Goal: Transaction & Acquisition: Download file/media

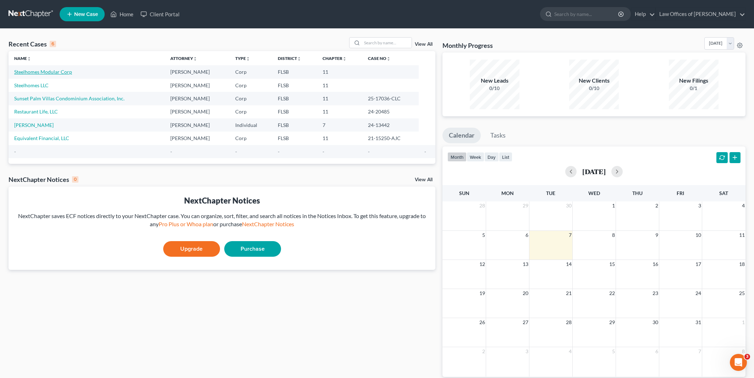
click at [42, 73] on link "Steelhomes Modular Corp" at bounding box center [43, 72] width 58 height 6
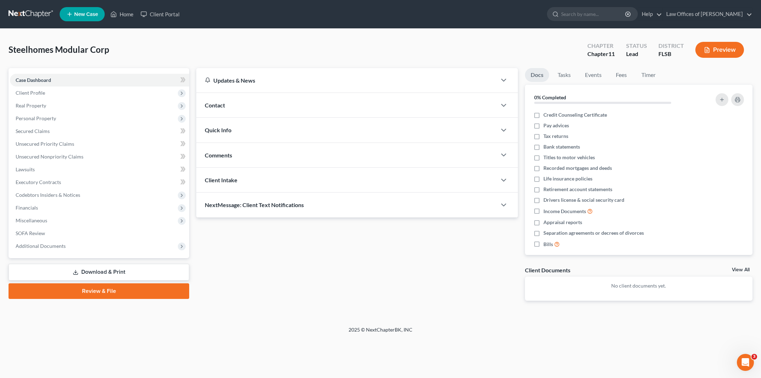
click at [98, 269] on link "Download & Print" at bounding box center [99, 272] width 181 height 17
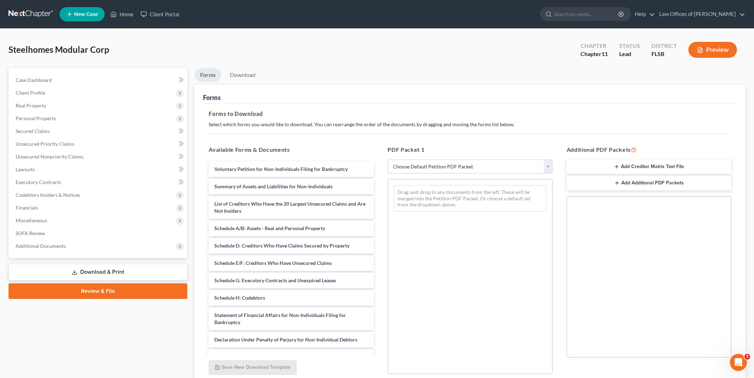
click at [388, 160] on select "Choose Default Petition PDF Packet Complete Bankruptcy Petition (all forms and …" at bounding box center [470, 167] width 165 height 14
select select "0"
click option "Complete Bankruptcy Petition (all forms and schedules)" at bounding box center [0, 0] width 0 height 0
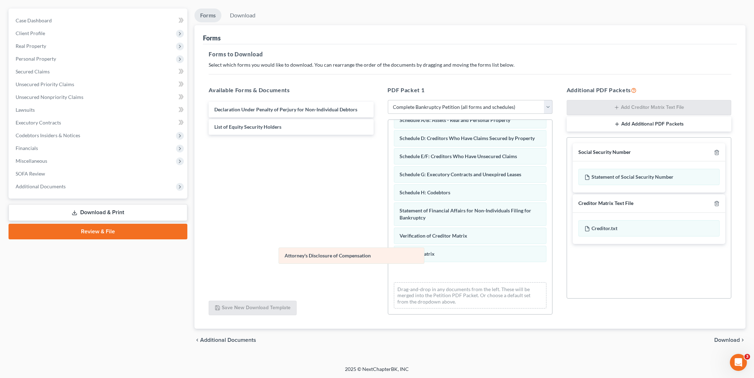
scroll to position [65, 0]
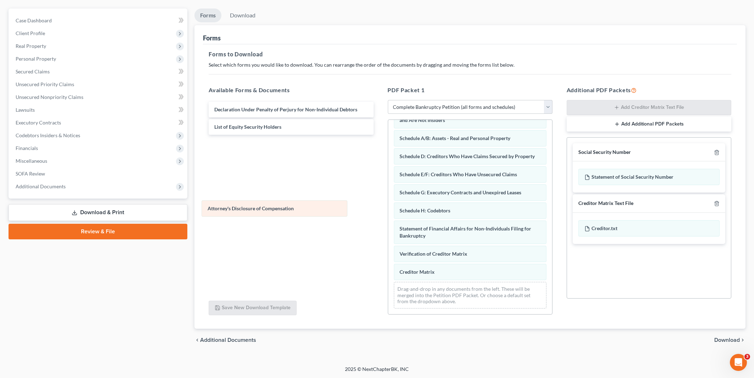
drag, startPoint x: 475, startPoint y: 271, endPoint x: 283, endPoint y: 209, distance: 202.3
click at [388, 209] on div "Attorney's Disclosure of Compensation Voluntary Petition for Non-Individuals Fi…" at bounding box center [470, 188] width 164 height 251
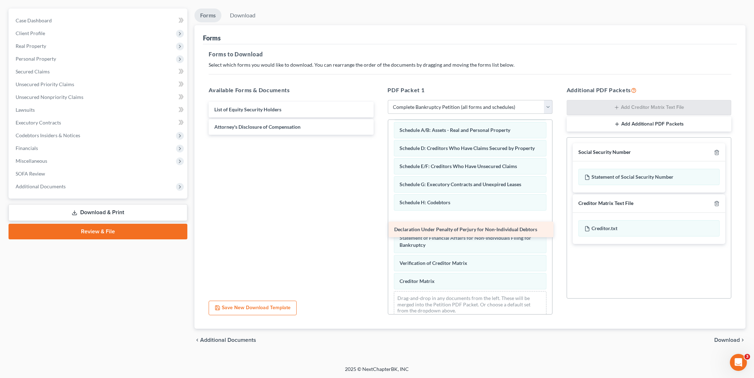
drag, startPoint x: 280, startPoint y: 106, endPoint x: 460, endPoint y: 227, distance: 216.6
click at [379, 135] on div "Declaration Under Penalty of Perjury for Non-Individual Debtors Declaration Und…" at bounding box center [291, 118] width 176 height 33
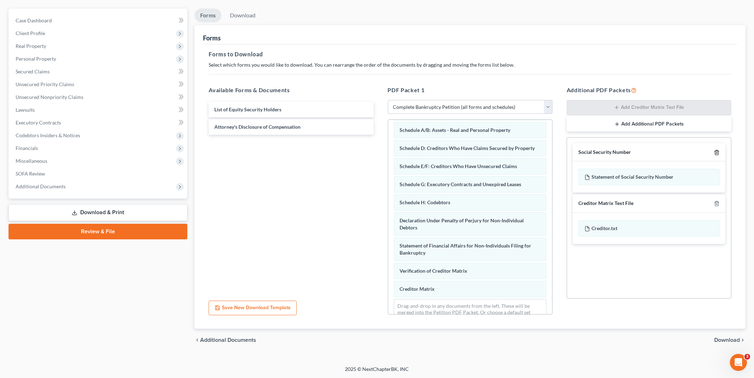
click at [718, 153] on icon "button" at bounding box center [716, 152] width 3 height 5
click at [729, 341] on span "Download" at bounding box center [727, 340] width 26 height 6
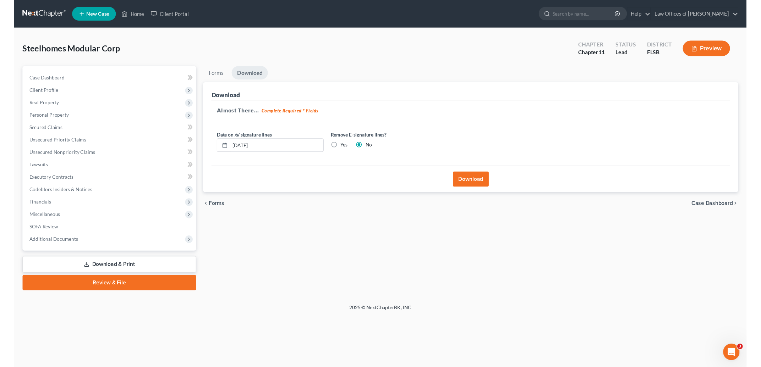
scroll to position [0, 0]
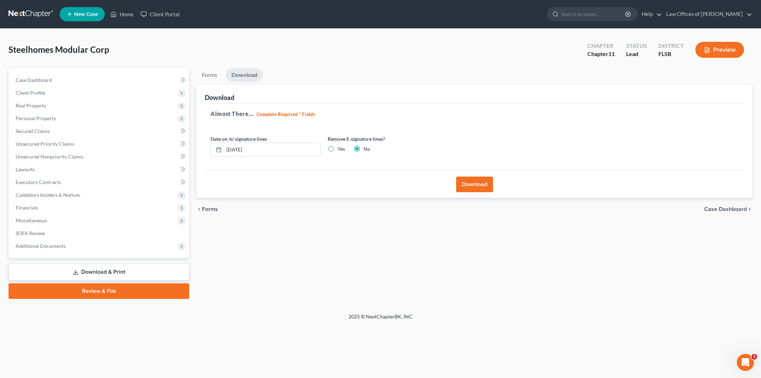
click at [472, 183] on button "Download" at bounding box center [474, 185] width 37 height 16
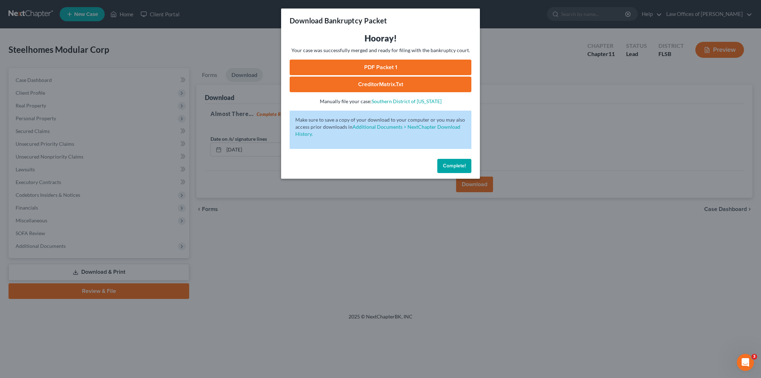
click at [387, 67] on link "PDF Packet 1" at bounding box center [381, 68] width 182 height 16
click at [384, 82] on link "CreditorMatrix.txt" at bounding box center [381, 85] width 182 height 16
click at [517, 8] on div "Download Bankruptcy Packet Hooray! Your case was successfully merged and ready …" at bounding box center [380, 189] width 761 height 378
